Goal: Task Accomplishment & Management: Complete application form

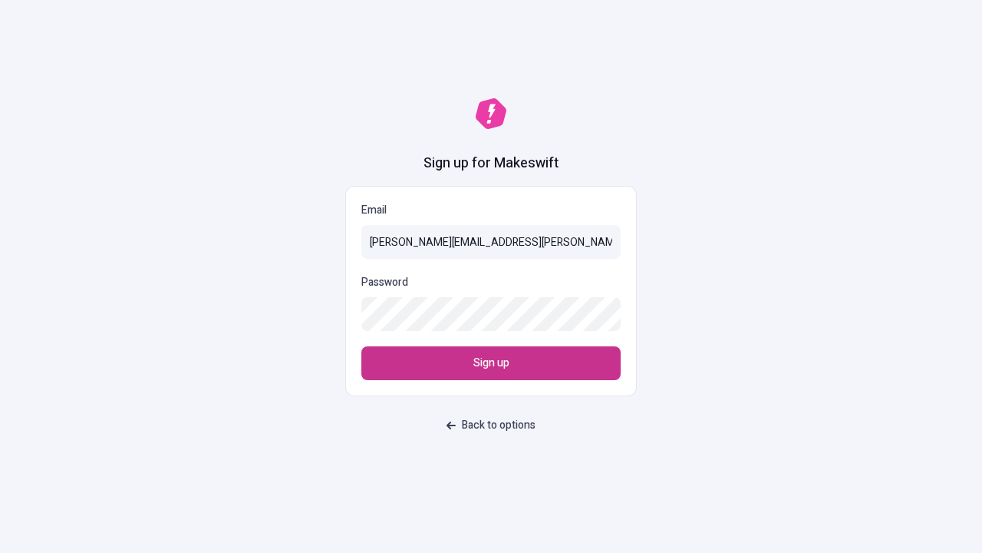
click at [491, 363] on span "Sign up" at bounding box center [492, 363] width 36 height 17
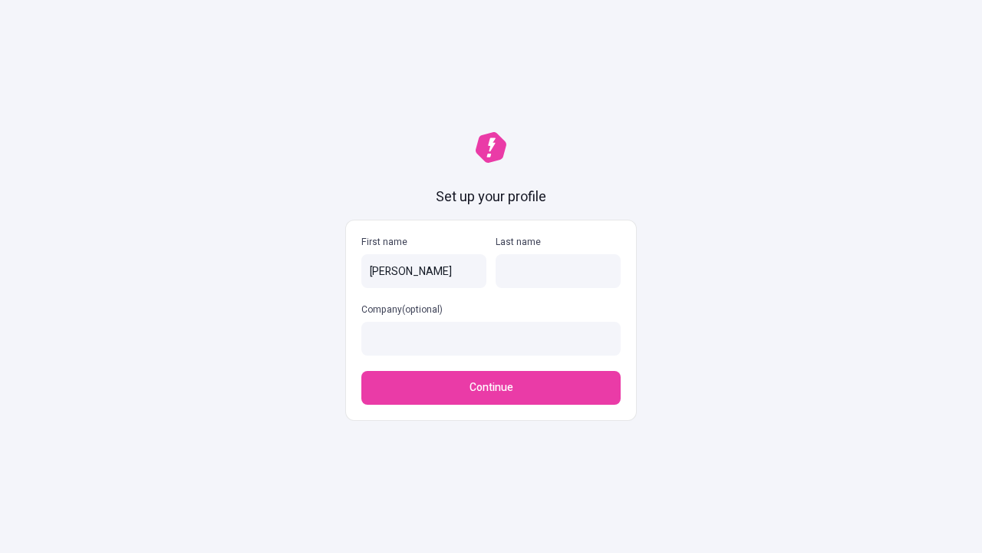
type input "[PERSON_NAME]"
type input "Altenwerth - [PERSON_NAME]"
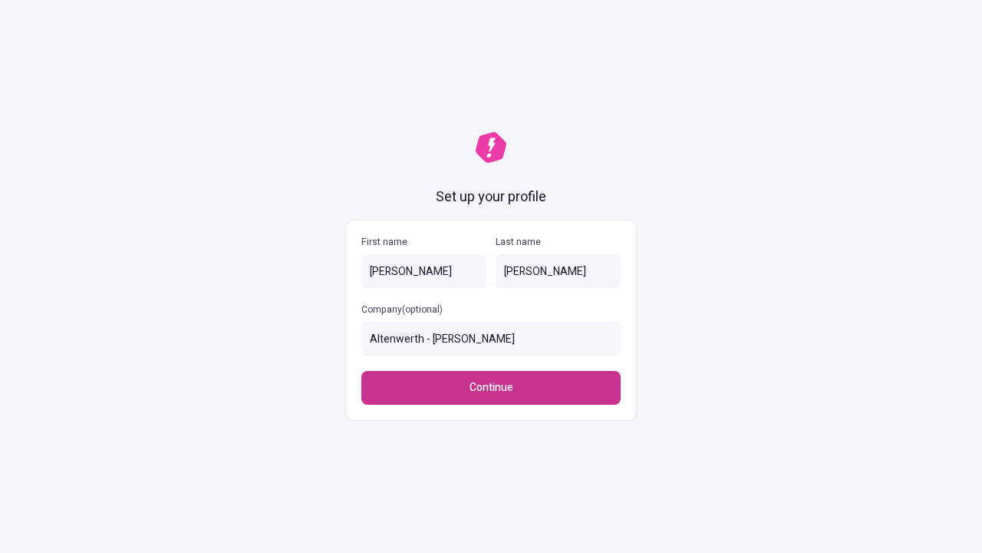
click at [491, 388] on span "Continue" at bounding box center [492, 387] width 44 height 17
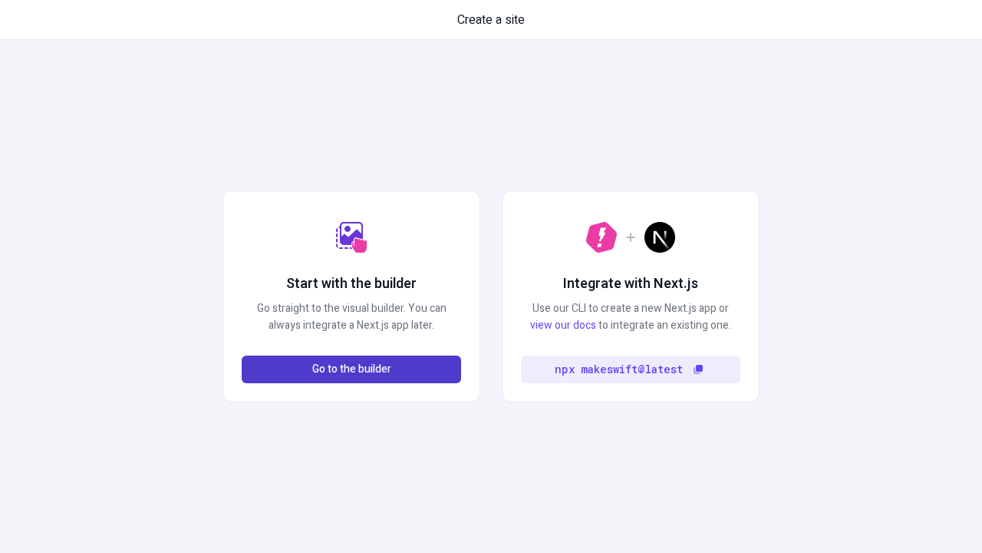
click at [352, 369] on span "Go to the builder" at bounding box center [351, 369] width 79 height 17
